Goal: Information Seeking & Learning: Learn about a topic

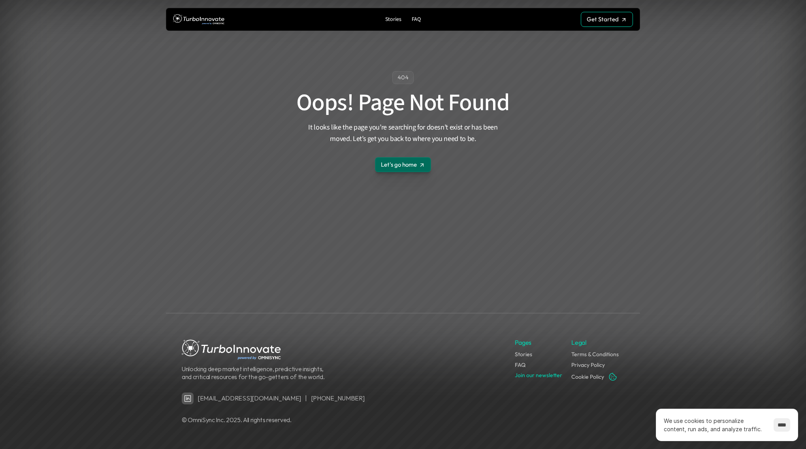
click at [214, 18] on img at bounding box center [198, 19] width 51 height 15
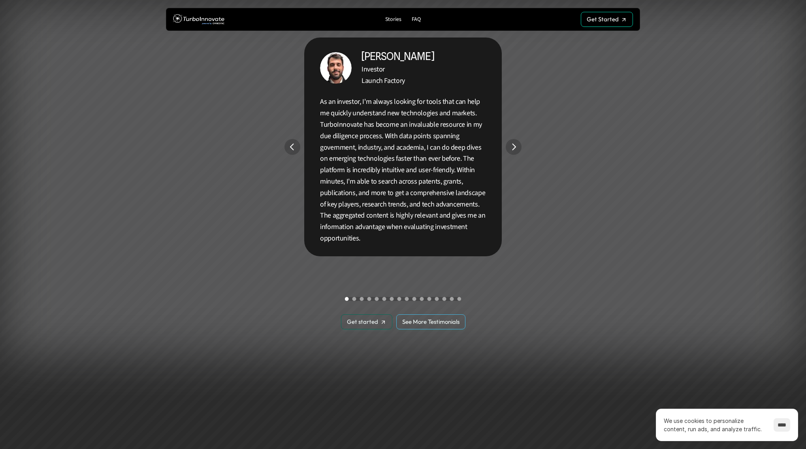
scroll to position [1504, 0]
click at [515, 139] on section "Built for Everyone With New Ideas [PERSON_NAME] Investor Launch Factory As an i…" at bounding box center [403, 145] width 806 height 552
click at [515, 142] on img "Next" at bounding box center [513, 146] width 15 height 15
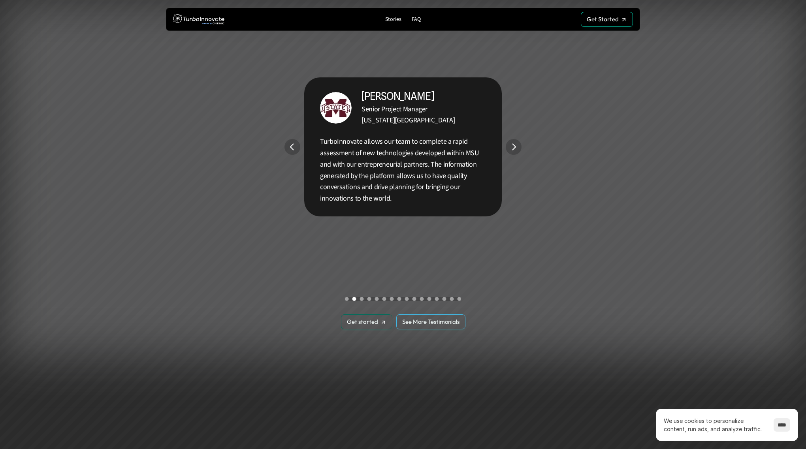
click at [514, 146] on img "Next" at bounding box center [514, 147] width 16 height 16
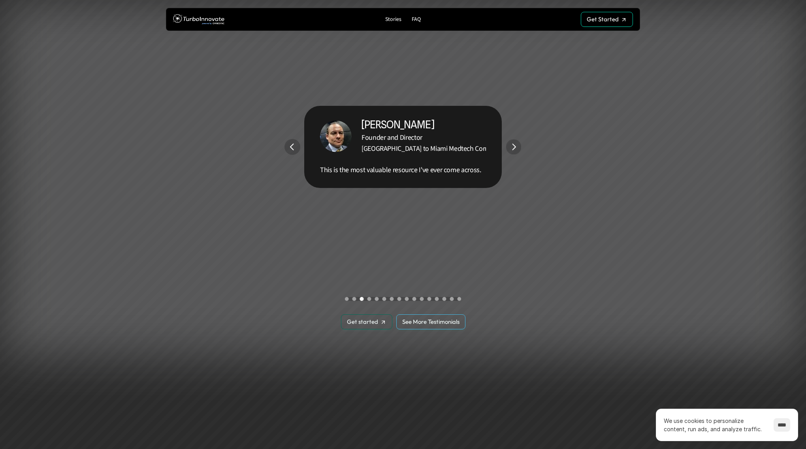
click at [514, 146] on img "Next" at bounding box center [513, 146] width 15 height 15
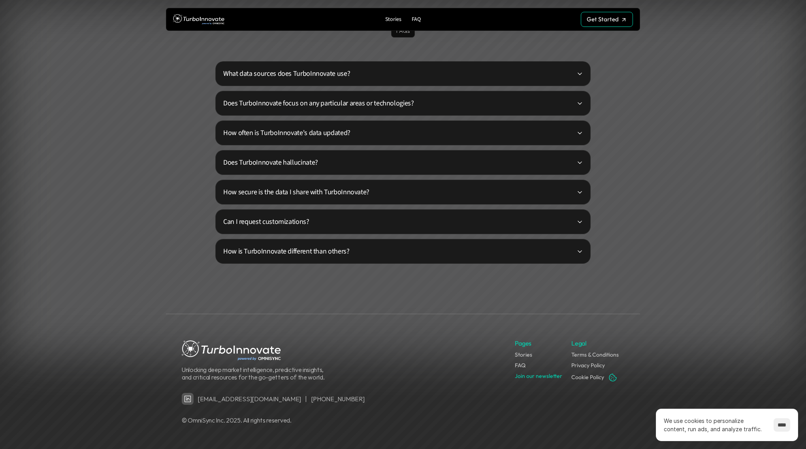
scroll to position [1940, 0]
click at [484, 75] on p "What data sources does TurboInnovate use?" at bounding box center [399, 73] width 353 height 11
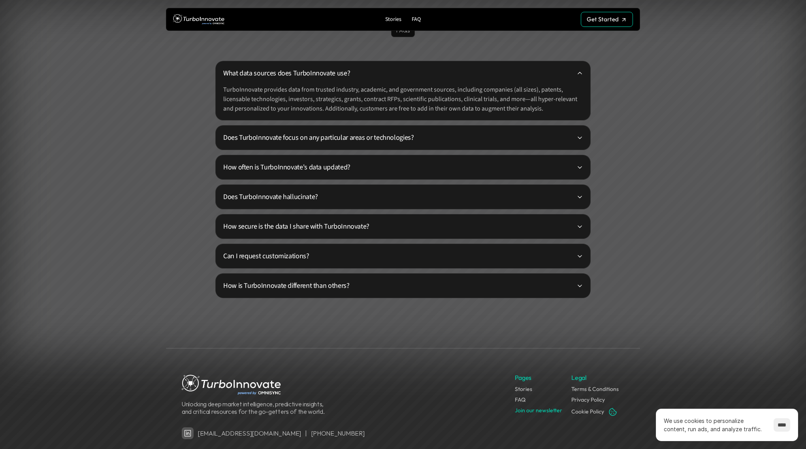
click at [471, 134] on p "Does TurboInnovate focus on any particular areas or technologies?" at bounding box center [399, 137] width 353 height 11
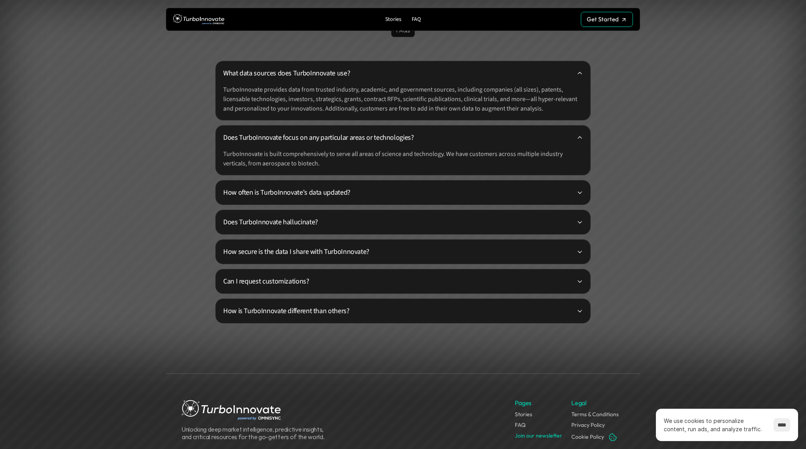
click at [492, 187] on p "How often is TurboInnovate's data updated?" at bounding box center [399, 192] width 353 height 11
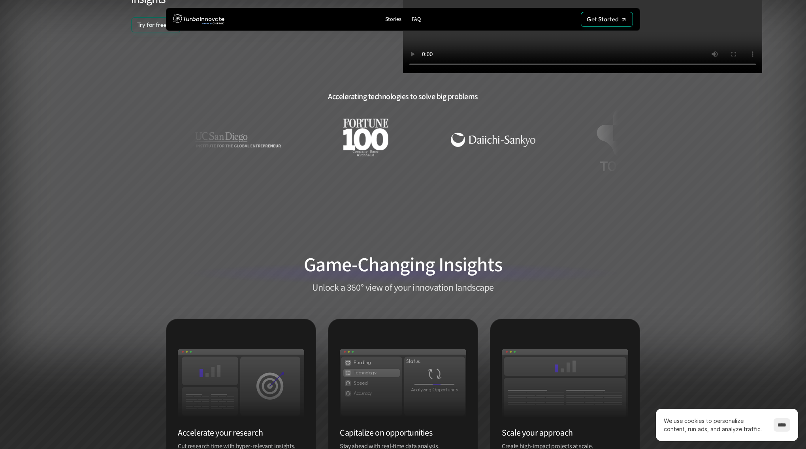
scroll to position [173, 0]
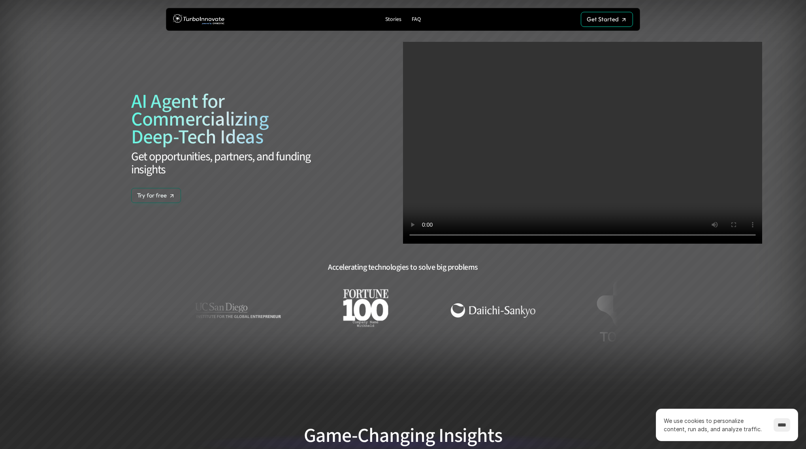
click at [414, 55] on video at bounding box center [582, 143] width 359 height 202
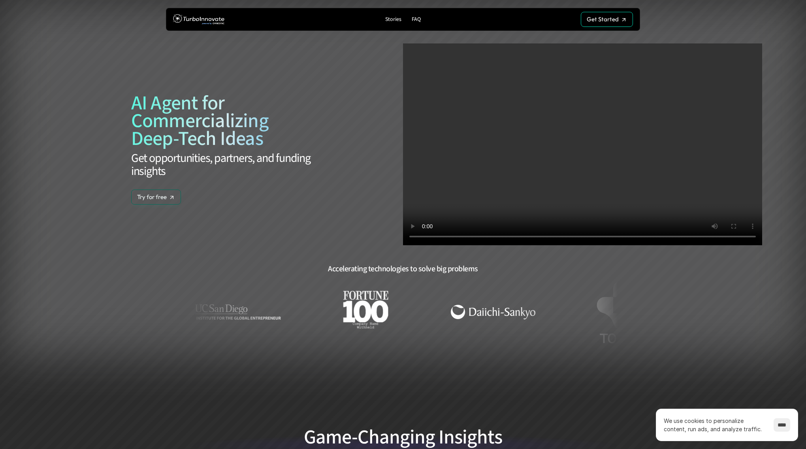
scroll to position [0, 0]
